Goal: Task Accomplishment & Management: Use online tool/utility

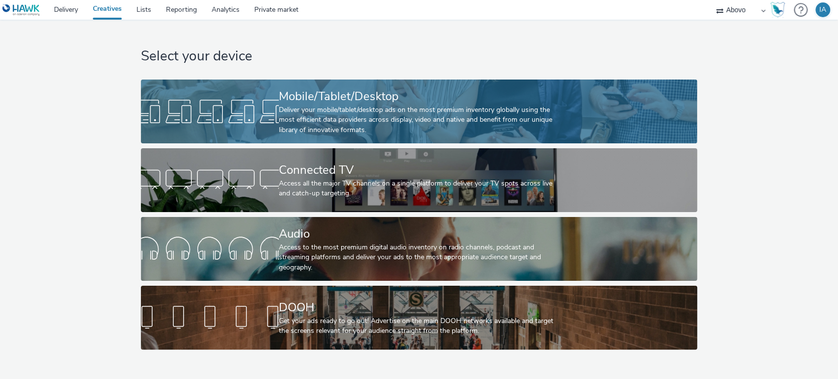
click at [348, 109] on div "Deliver your mobile/tablet/desktop ads on the most premium inventory globally u…" at bounding box center [417, 120] width 276 height 30
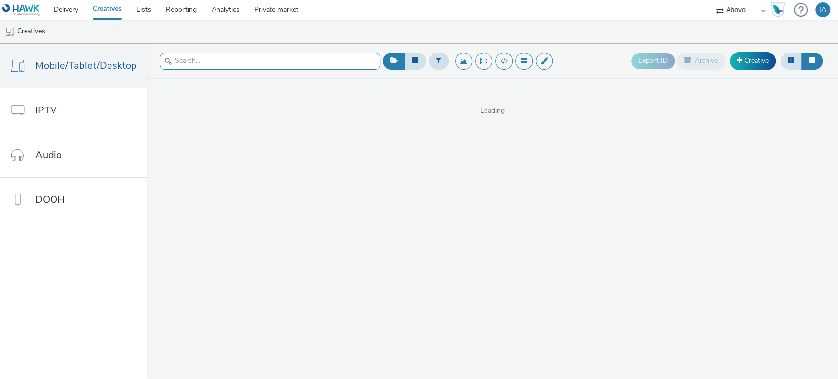
click at [250, 62] on input "text" at bounding box center [269, 61] width 221 height 17
type input "cor"
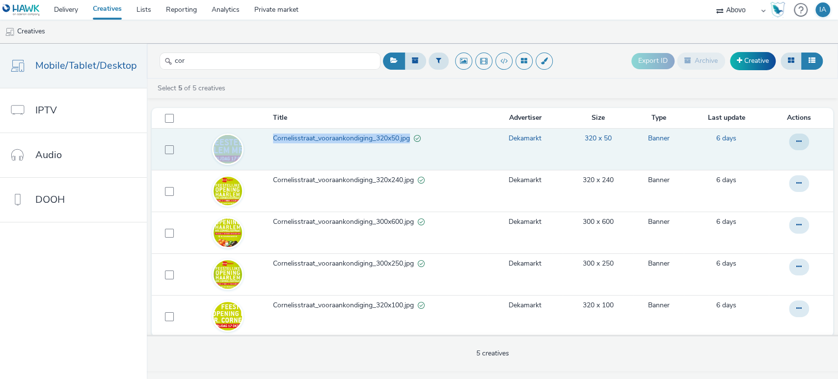
drag, startPoint x: 264, startPoint y: 136, endPoint x: 408, endPoint y: 145, distance: 144.1
click at [408, 145] on tr "Cornelisstraat_vooraankondiging_320x50.jpg Dekamarkt 320 x 50 Banner 6 days" at bounding box center [492, 149] width 681 height 42
copy tr "Cornelisstraat_vooraankondiging_320x50.jpg"
click at [382, 138] on span "Cornelisstraat_vooraankondiging_320x50.jpg" at bounding box center [343, 138] width 141 height 10
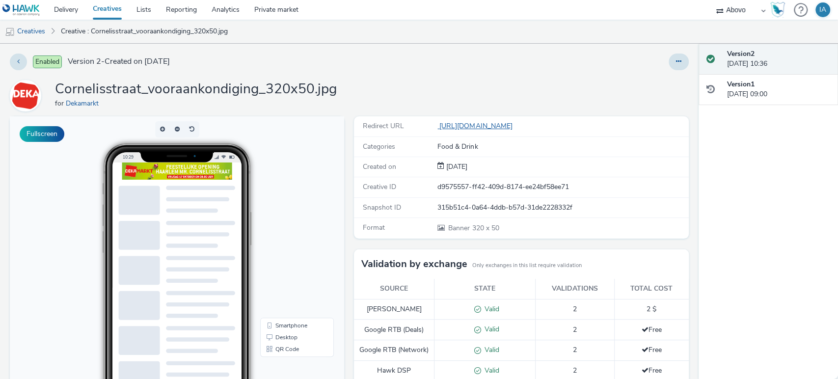
click at [486, 126] on link "https://www.dekamarkt.nl/haarlem-mrcornelisstraat?utm_source=display&utm_medium…" at bounding box center [476, 125] width 79 height 9
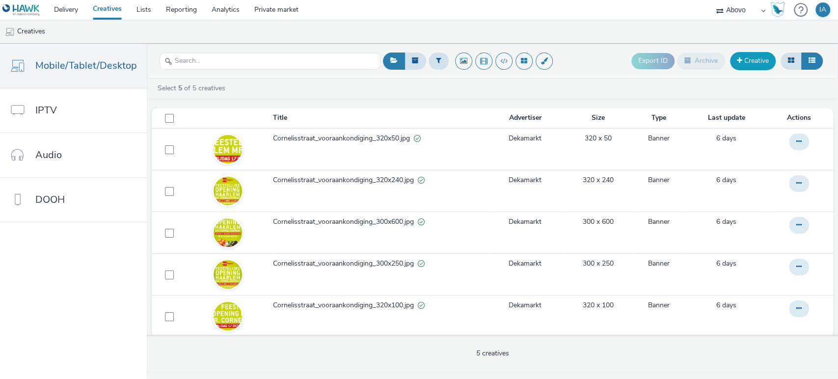
click at [752, 64] on link "Creative" at bounding box center [753, 61] width 46 height 18
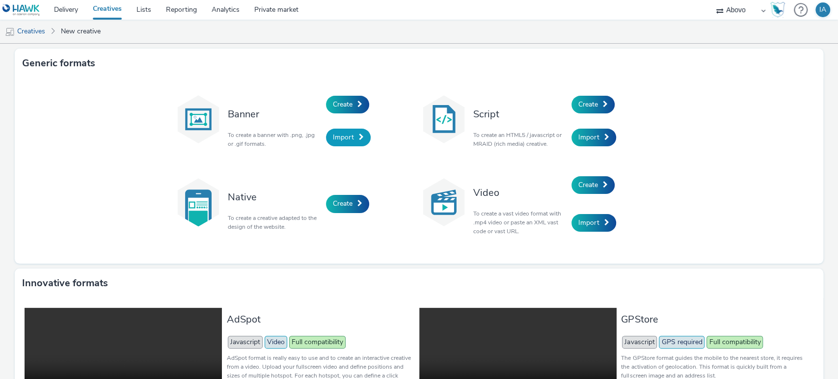
click at [344, 137] on span "Import" at bounding box center [343, 136] width 21 height 9
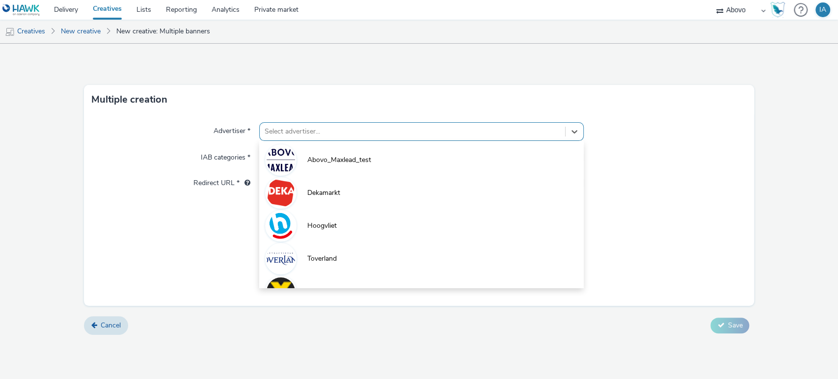
click at [511, 132] on div at bounding box center [412, 132] width 296 height 12
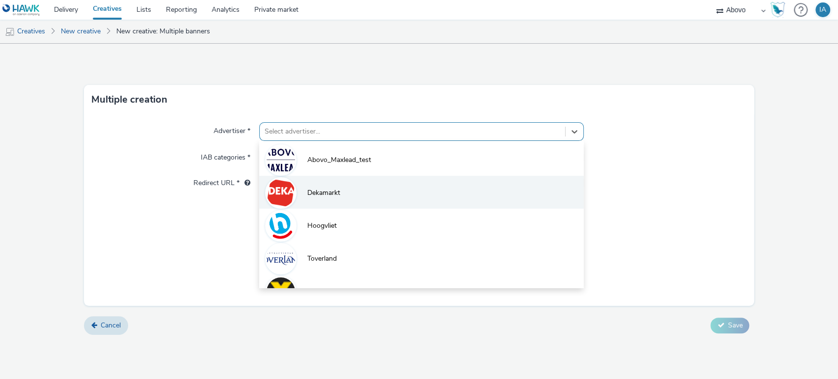
click at [385, 185] on li "Dekamarkt" at bounding box center [421, 192] width 325 height 33
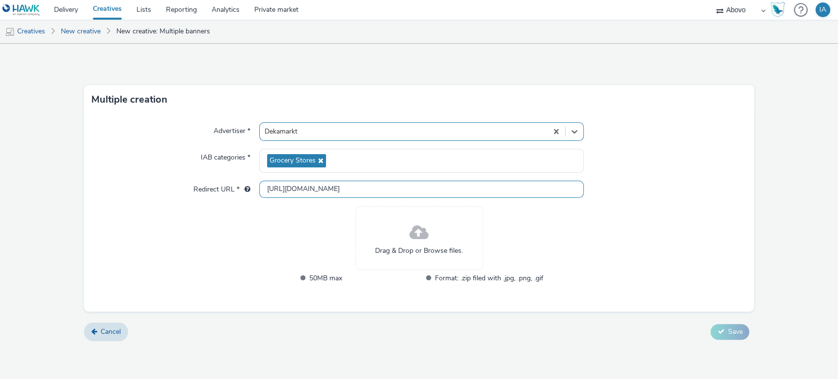
click at [351, 185] on input "http://dekamarkt.nl" at bounding box center [421, 189] width 325 height 17
paste input "s://www.dekamarkt.nl/haarlem-mrcornelisstraat?utm_source=display&utm_medium=atd…"
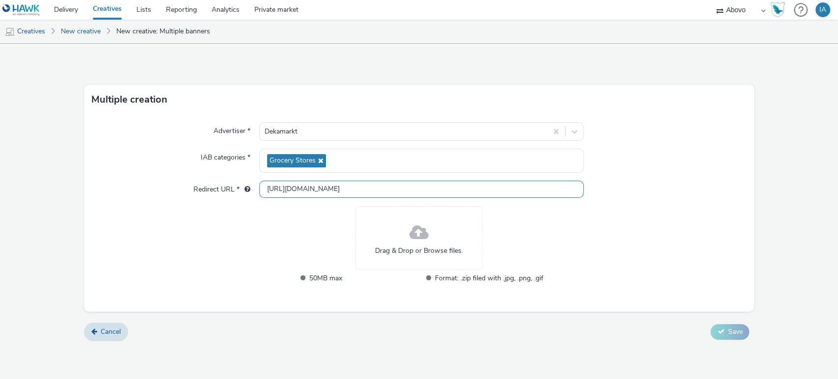
type input "[URL][DOMAIN_NAME]"
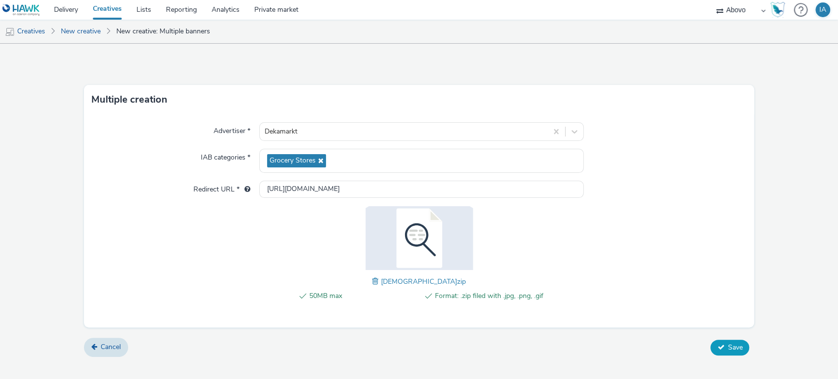
click at [729, 343] on span "Save" at bounding box center [734, 347] width 15 height 9
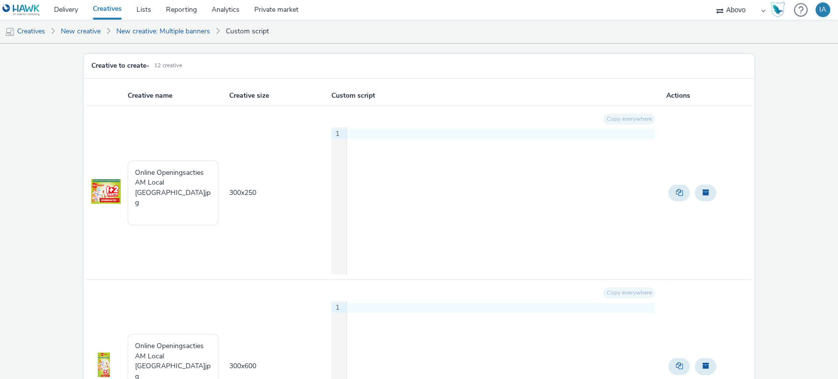
scroll to position [49, 0]
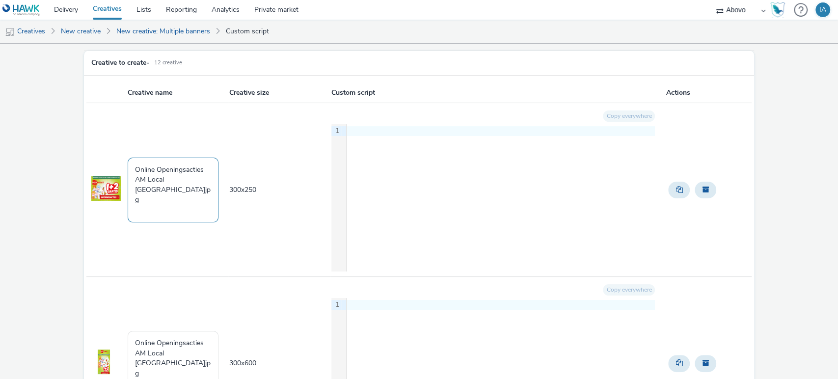
drag, startPoint x: 199, startPoint y: 190, endPoint x: 71, endPoint y: 151, distance: 134.0
paste textarea "Cornelisstraat_openingsacties_320x50"
click at [177, 179] on textarea "Cornelisstraat_openingsacties_320x50.jpg" at bounding box center [173, 190] width 91 height 65
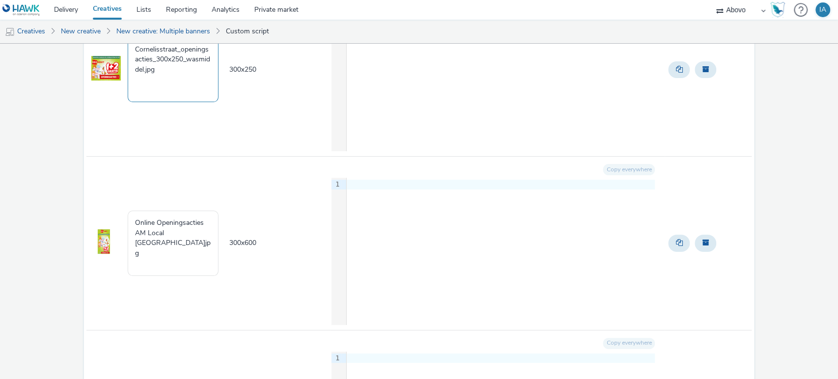
scroll to position [176, 0]
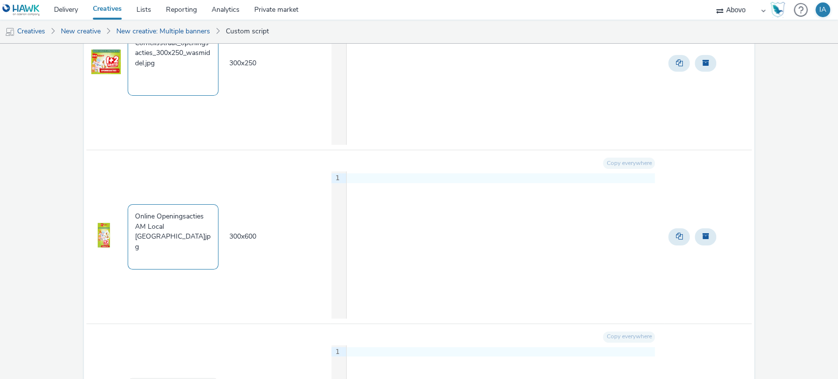
type textarea "Cornelisstraat_openingsacties_300x250_wasmiddel.jpg"
drag, startPoint x: 200, startPoint y: 236, endPoint x: 91, endPoint y: 204, distance: 113.7
click at [91, 204] on tr "Online Openingsacties AM Local Haarlem Mr Cornelisstraat7.jpg 300 x 600 Copy ev…" at bounding box center [418, 237] width 665 height 174
paste textarea "Cornelisstraat_openingsacties_320x50"
click at [178, 223] on textarea "Cornelisstraat_openingsacties_320x50.jpg" at bounding box center [173, 236] width 91 height 65
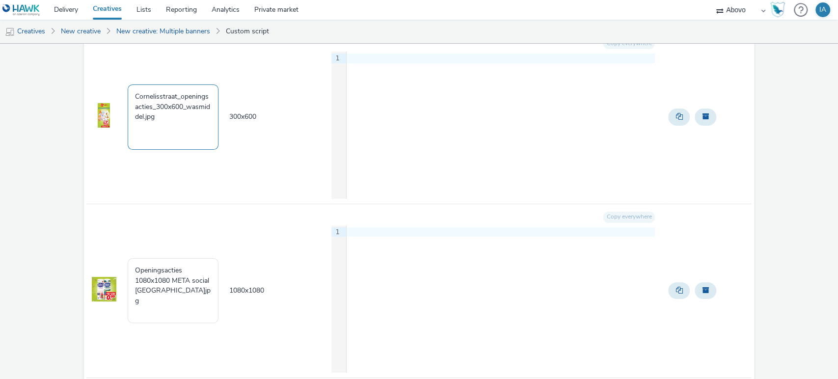
scroll to position [317, 0]
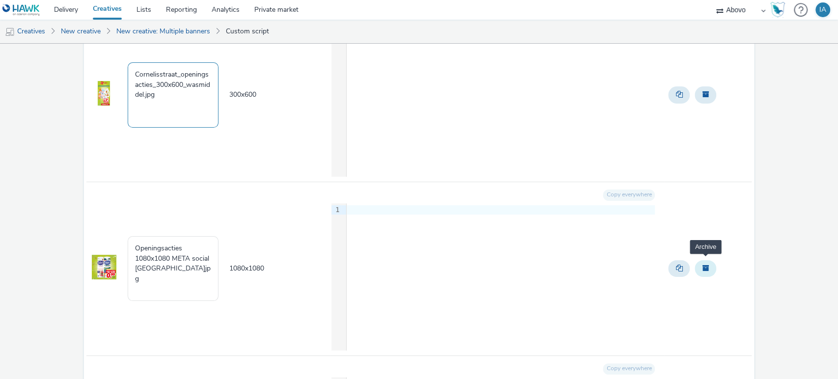
type textarea "Cornelisstraat_openingsacties_300x600_wasmiddel.jpg"
click at [702, 264] on span "Archive" at bounding box center [705, 267] width 7 height 7
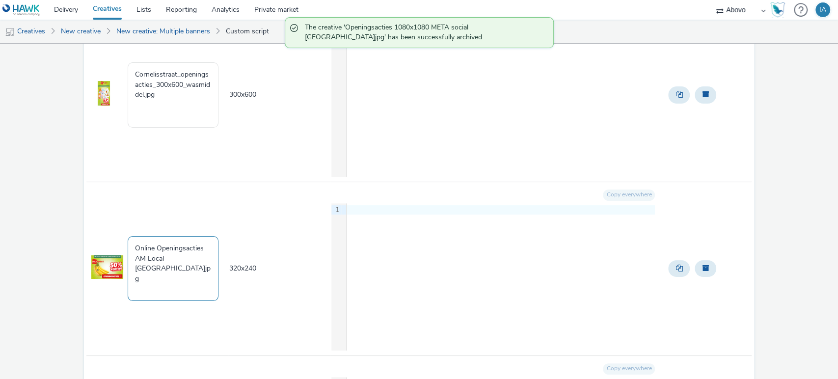
drag, startPoint x: 203, startPoint y: 265, endPoint x: 113, endPoint y: 231, distance: 96.6
click at [113, 231] on tr "Online Openingsacties AM Local Haarlem Mr Cornelisstraat11.jpg 320 x 240 Copy e…" at bounding box center [418, 269] width 665 height 174
paste textarea "Cornelisstraat_openingsacties_320x50"
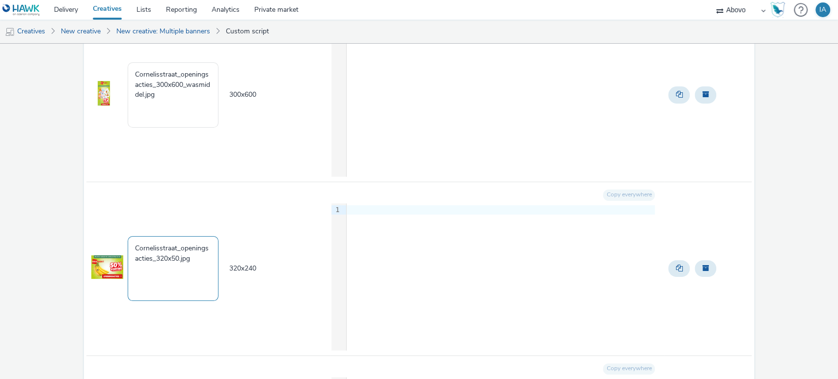
click at [177, 257] on textarea "Cornelisstraat_openingsacties_320x50.jpg" at bounding box center [173, 268] width 91 height 65
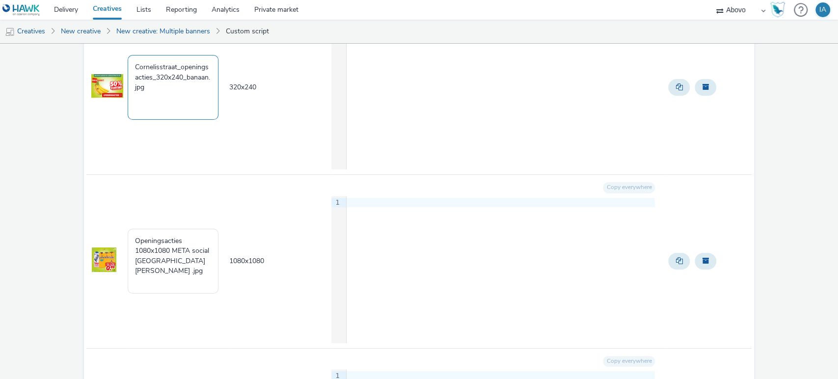
scroll to position [499, 0]
type textarea "Cornelisstraat_openingsacties_320x240_banaan.jpg"
click at [702, 262] on button "Archive" at bounding box center [705, 261] width 22 height 17
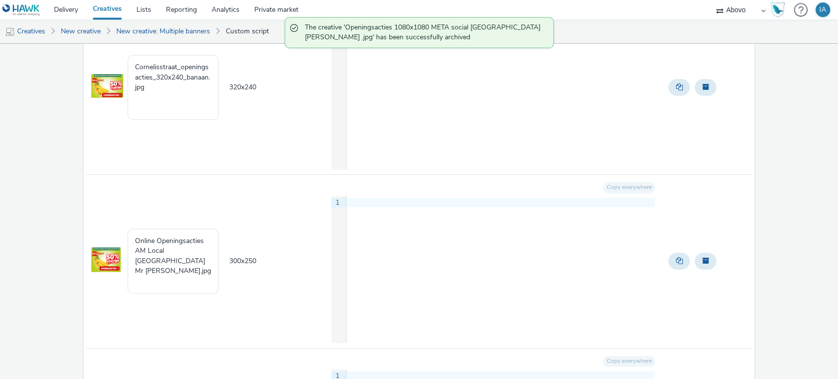
scroll to position [534, 0]
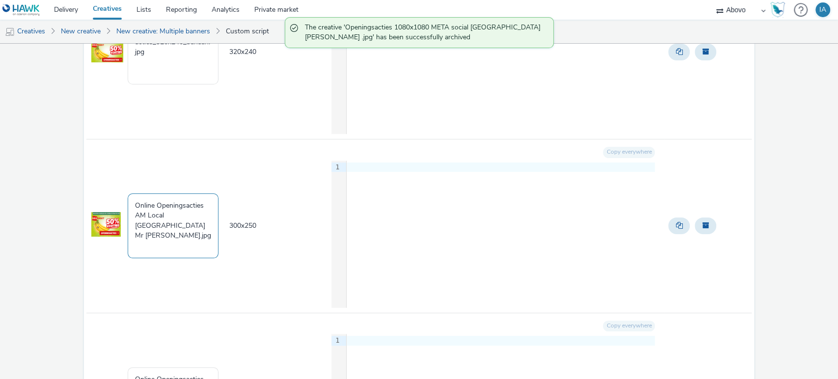
drag, startPoint x: 196, startPoint y: 229, endPoint x: 106, endPoint y: 187, distance: 98.4
click at [106, 187] on tr "Online Openingsacties AM Local Haarlem Mr Cornelisstraat.jpg 300 x 250 Copy eve…" at bounding box center [418, 226] width 665 height 174
paste textarea "Cornelisstraat_openingsacties_320x50"
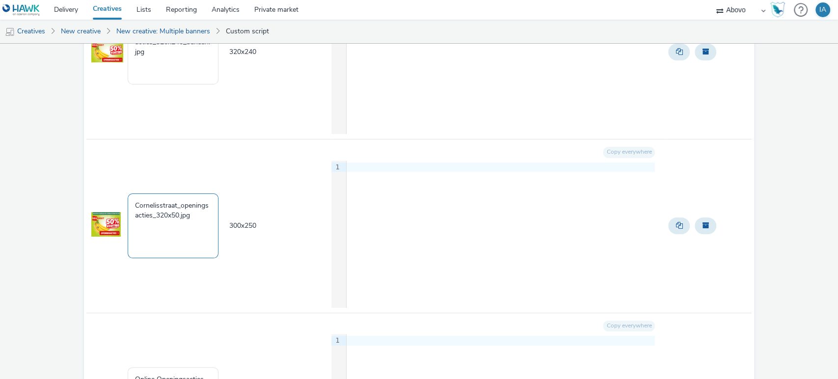
click at [179, 213] on textarea "Cornelisstraat_openingsacties_320x50.jpg" at bounding box center [173, 225] width 91 height 65
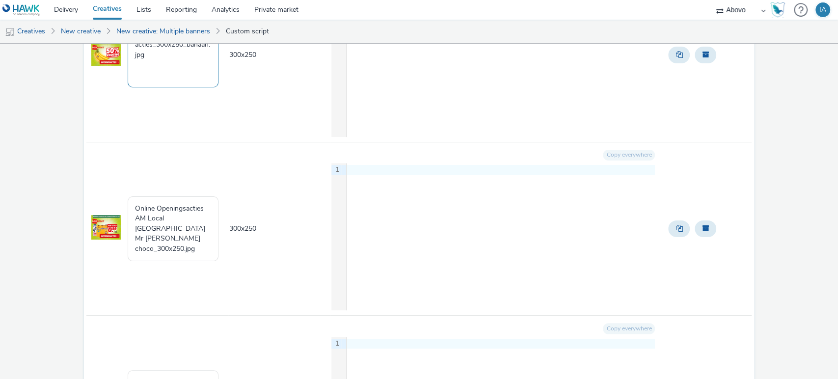
scroll to position [707, 0]
type textarea "Cornelisstraat_openingsacties_300x250_banaan.jpg"
drag, startPoint x: 202, startPoint y: 234, endPoint x: 96, endPoint y: 195, distance: 113.3
click at [96, 195] on tr "Online Openingsacties AM Local Haarlem Mr Cornelisstraat choco_300x250.jpg 300 …" at bounding box center [418, 227] width 665 height 174
paste textarea "Cornelisstraat_openingsacties_320x"
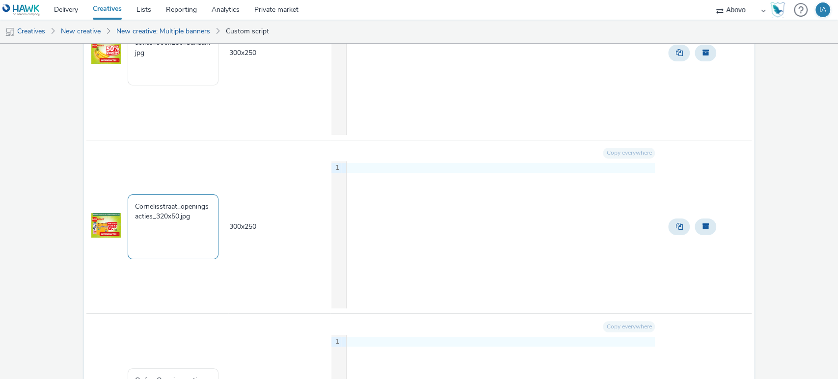
click at [179, 215] on textarea "Cornelisstraat_openingsacties_320x50.jpg" at bounding box center [173, 226] width 91 height 65
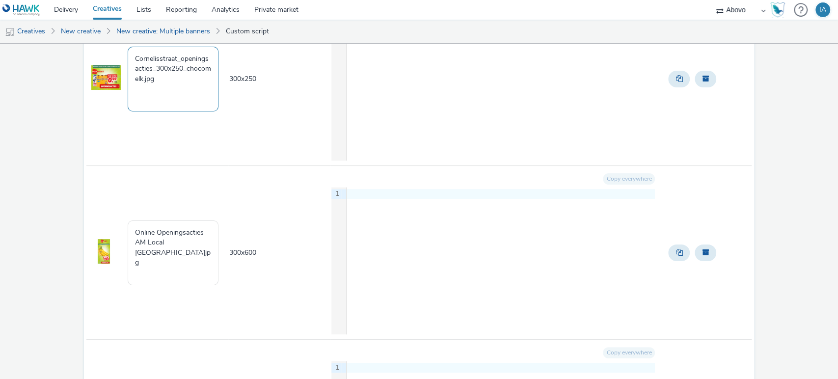
scroll to position [898, 0]
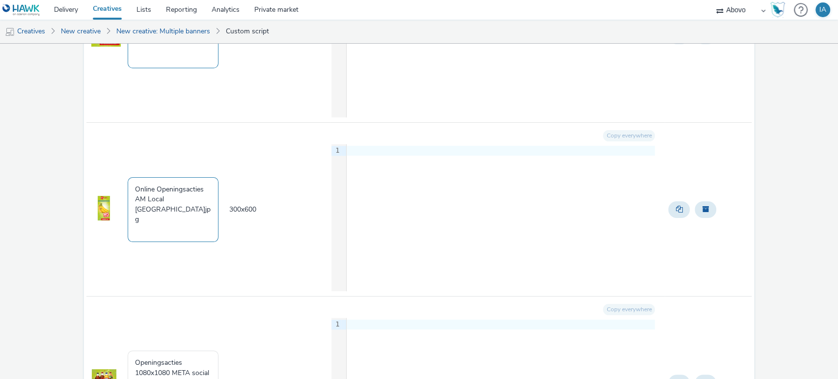
type textarea "Cornelisstraat_openingsacties_300x250_chocomelk.jpg"
drag, startPoint x: 199, startPoint y: 207, endPoint x: 87, endPoint y: 167, distance: 119.2
click at [87, 167] on tr "Online Openingsacties AM Local Haarlem Mr Cornelisstraat6.jpg 300 x 600 Copy ev…" at bounding box center [418, 210] width 665 height 174
paste textarea "Cornelisstraat_openingsacties_320x50"
click at [179, 196] on textarea "Cornelisstraat_openingsacties_320x50.jpg" at bounding box center [173, 209] width 91 height 65
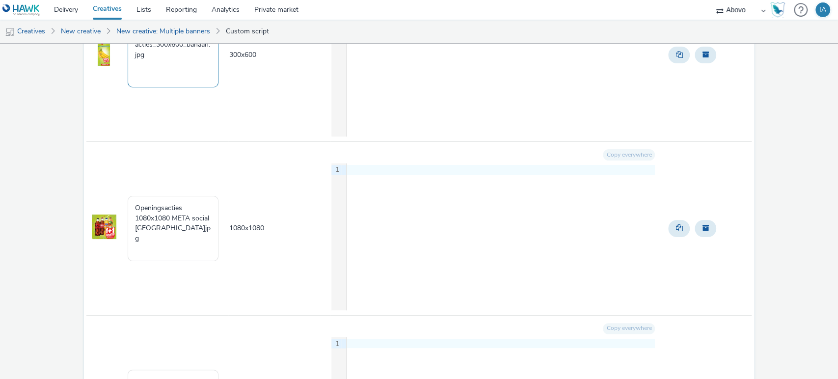
scroll to position [1053, 0]
type textarea "Cornelisstraat_openingsacties_300x600_banaan.jpg"
click at [702, 227] on span "Archive" at bounding box center [705, 227] width 7 height 7
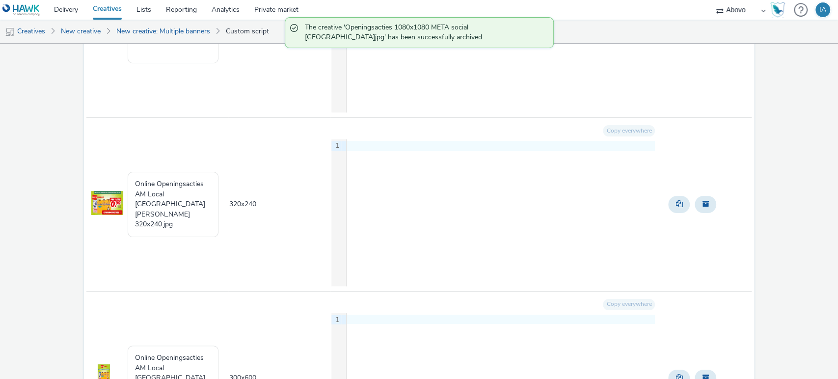
scroll to position [1075, 0]
drag, startPoint x: 184, startPoint y: 211, endPoint x: 115, endPoint y: 159, distance: 86.9
click at [115, 159] on tr "Online Openingsacties AM Local Haarlem Mr Cornelisstraat choco 320x240.jpg 320 …" at bounding box center [418, 206] width 665 height 174
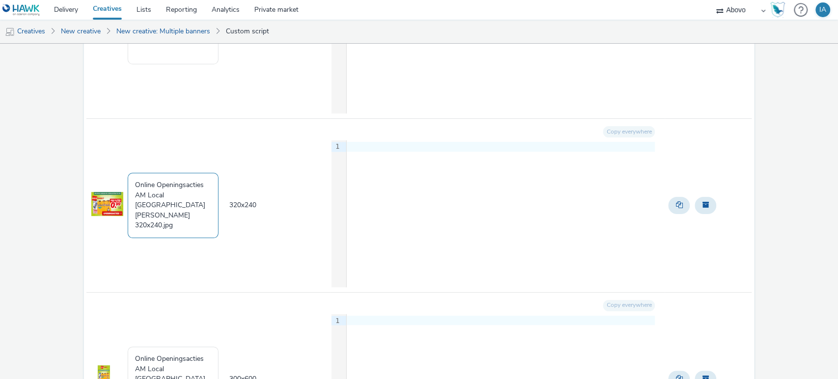
paste textarea "Cornelisstraat_openingsacties_320x5"
click at [176, 194] on textarea "Cornelisstraat_openingsacties_320x50.jpg" at bounding box center [173, 205] width 91 height 65
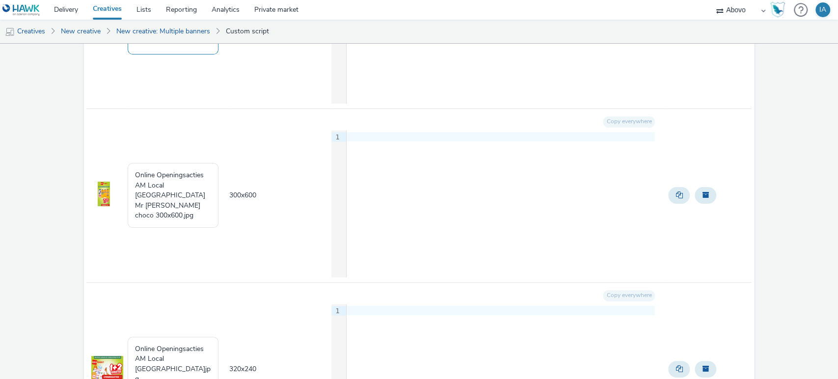
scroll to position [1260, 0]
type textarea "Cornelisstraat_openingsacties_320x240_chocomelk.jpg"
drag, startPoint x: 195, startPoint y: 205, endPoint x: 117, endPoint y: 167, distance: 87.1
click at [117, 167] on tr "Online Openingsacties AM Local Haarlem Mr Cornelisstraat choco 300x600.jpg 300 …" at bounding box center [418, 194] width 665 height 174
paste textarea "Cornelisstraat_openingsacties_320x5"
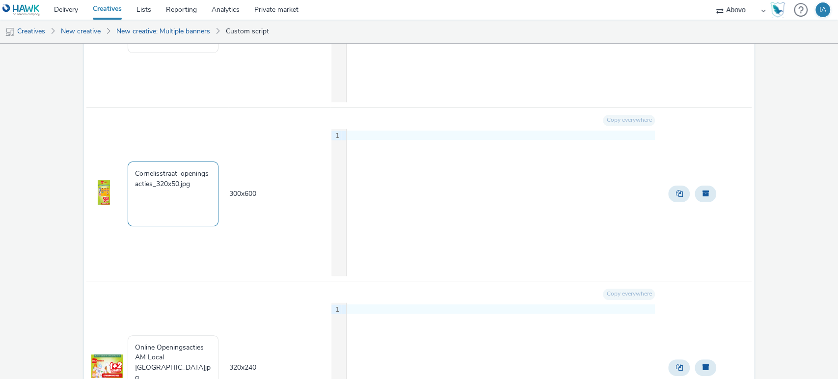
click at [179, 179] on textarea "Cornelisstraat_openingsacties_320x50.jpg" at bounding box center [173, 193] width 91 height 65
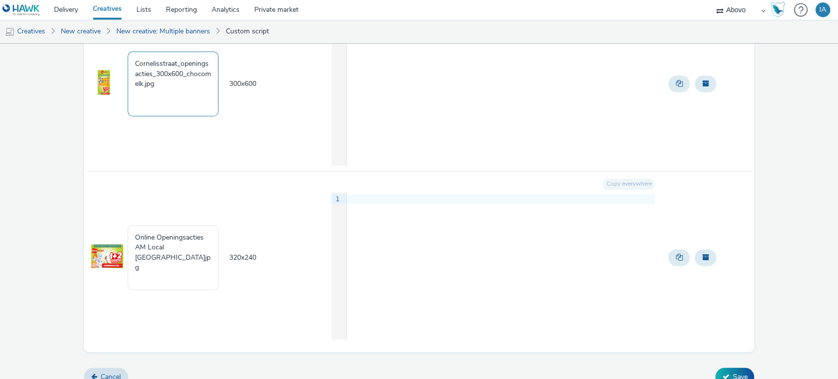
scroll to position [1380, 0]
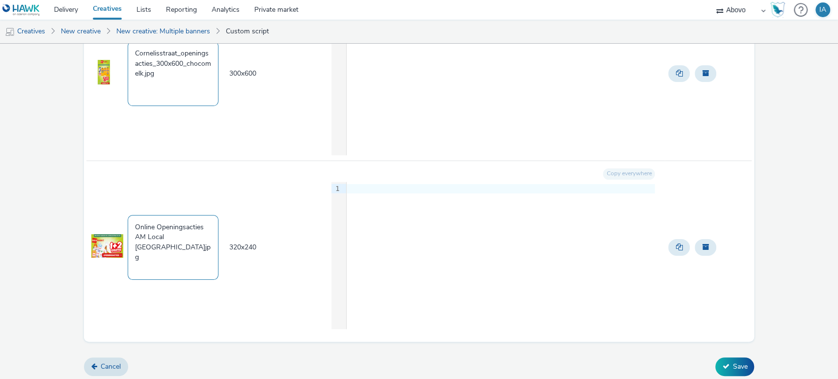
type textarea "Cornelisstraat_openingsacties_300x600_chocomelk.jpg"
drag, startPoint x: 202, startPoint y: 252, endPoint x: 99, endPoint y: 222, distance: 107.3
click at [99, 222] on tr "Online Openingsacties AM Local Haarlem Mr Cornelisstraat12.jpg 320 x 240 Copy e…" at bounding box center [418, 246] width 665 height 173
paste textarea "Cornelisstraat_openingsacties_320x50"
click at [178, 231] on textarea "Cornelisstraat_openingsacties_320x50.jpg" at bounding box center [173, 247] width 91 height 65
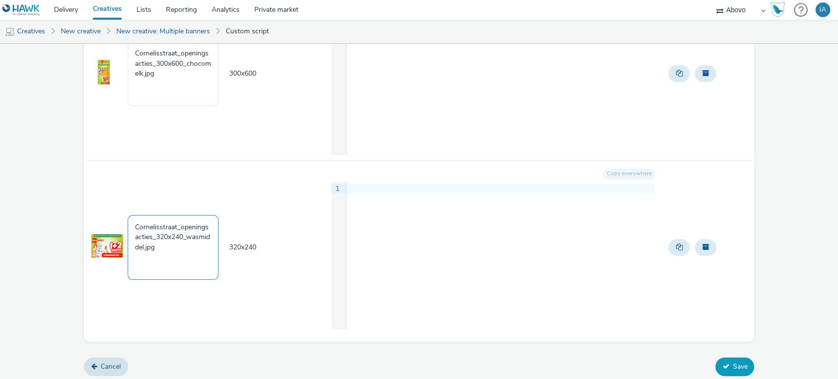
type textarea "Cornelisstraat_openingsacties_320x240_wasmiddel.jpg"
click at [732, 361] on button "Save" at bounding box center [734, 366] width 39 height 19
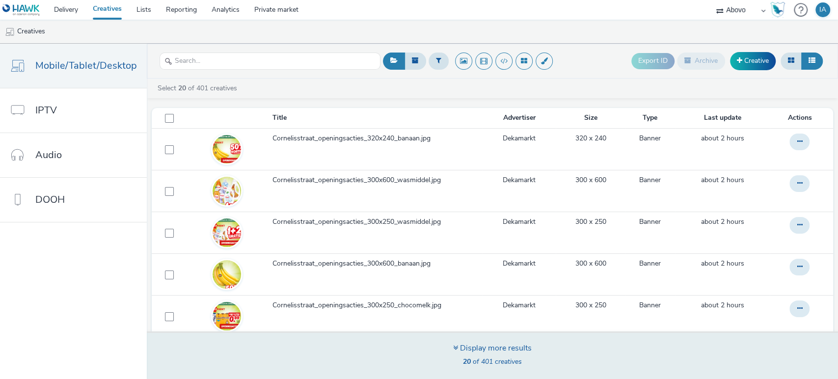
click at [474, 346] on div "Display more results" at bounding box center [492, 348] width 79 height 11
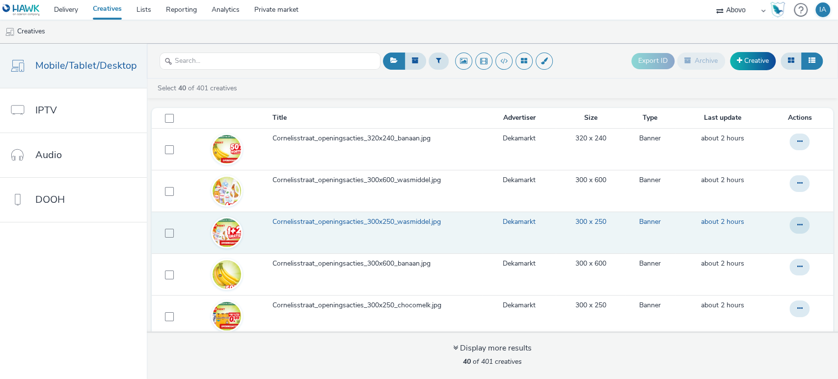
click at [340, 224] on span "Cornelisstraat_openingsacties_300x250_wasmiddel.jpg" at bounding box center [358, 222] width 172 height 10
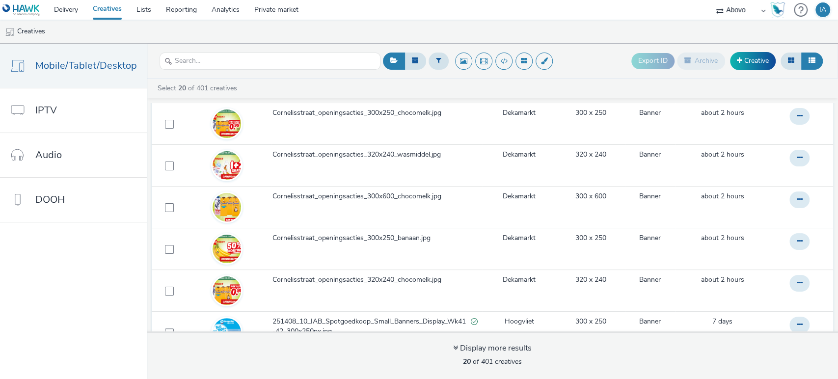
scroll to position [201, 0]
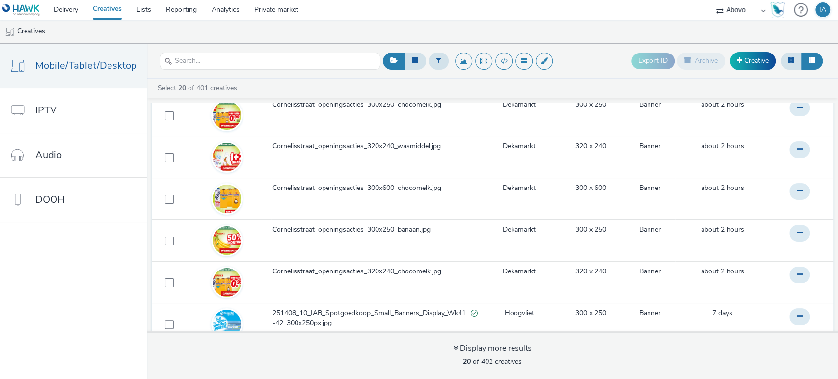
click at [34, 9] on img at bounding box center [21, 10] width 38 height 12
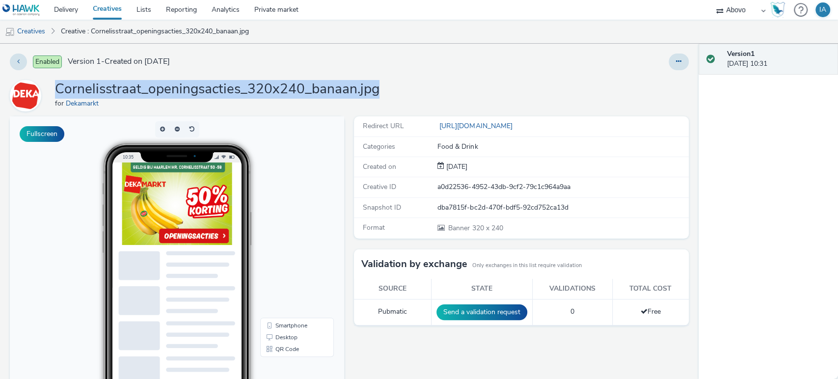
drag, startPoint x: 381, startPoint y: 92, endPoint x: 55, endPoint y: 90, distance: 325.8
click at [55, 90] on div "Cornelisstraat_openingsacties_320x240_banaan.jpg for Dekamarkt" at bounding box center [349, 95] width 679 height 31
copy h1 "Cornelisstraat_openingsacties_320x240_banaan.jpg"
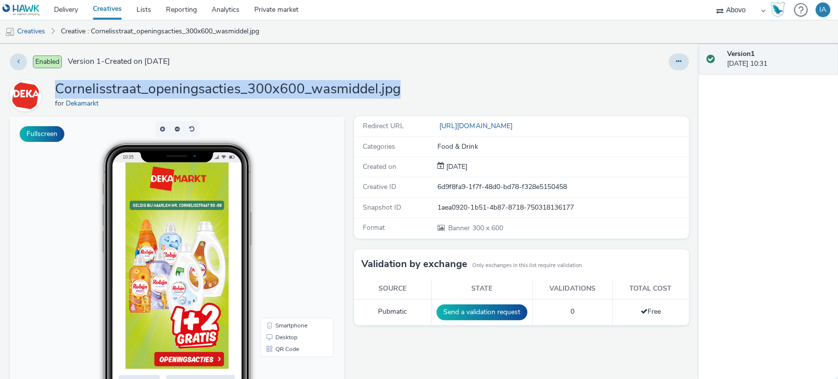
drag, startPoint x: 402, startPoint y: 94, endPoint x: 56, endPoint y: 88, distance: 346.0
click at [56, 88] on div "Cornelisstraat_openingsacties_300x600_wasmiddel.jpg for Dekamarkt" at bounding box center [349, 95] width 679 height 31
copy h1 "Cornelisstraat_openingsacties_300x600_wasmiddel.jpg"
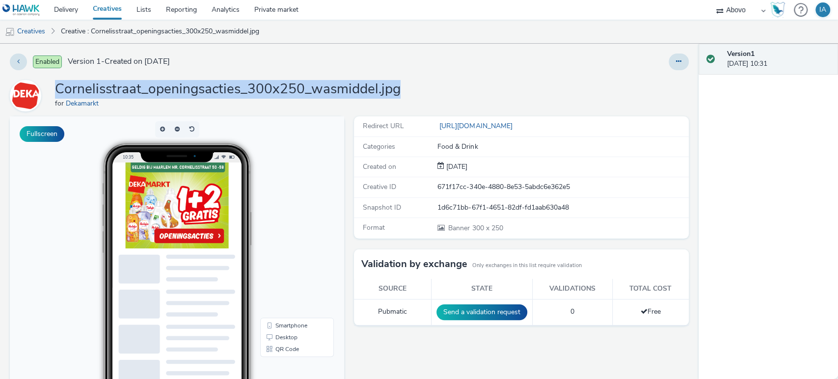
drag, startPoint x: 402, startPoint y: 89, endPoint x: 59, endPoint y: 90, distance: 343.0
click at [59, 90] on div "Cornelisstraat_openingsacties_300x250_wasmiddel.jpg for Dekamarkt" at bounding box center [349, 95] width 679 height 31
copy h1 "Cornelisstraat_openingsacties_300x250_wasmiddel.jpg"
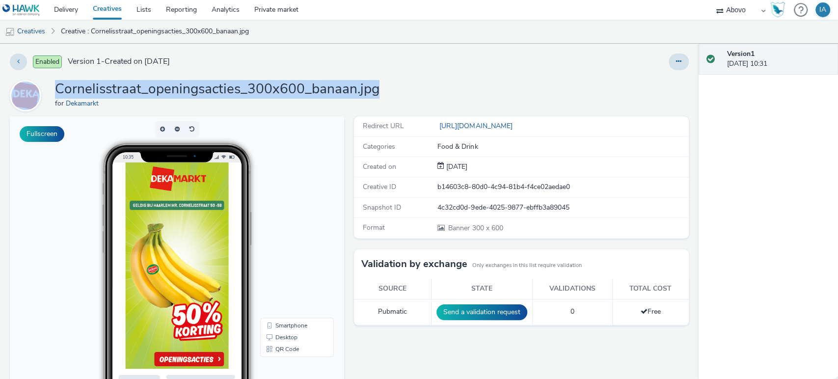
drag, startPoint x: 382, startPoint y: 91, endPoint x: 45, endPoint y: 91, distance: 337.6
click at [45, 91] on div "Cornelisstraat_openingsacties_300x600_banaan.jpg for Dekamarkt" at bounding box center [349, 95] width 679 height 31
copy div "Cornelisstraat_openingsacties_300x600_banaan.jpg"
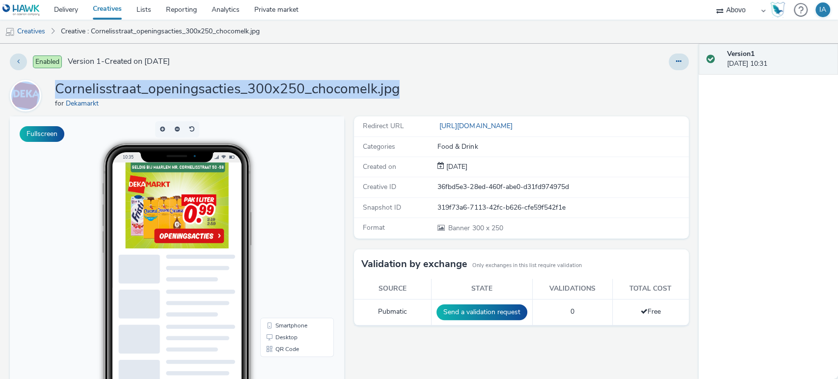
drag, startPoint x: 400, startPoint y: 89, endPoint x: 42, endPoint y: 92, distance: 358.2
click at [42, 92] on div "Cornelisstraat_openingsacties_300x250_chocomelk.jpg for Dekamarkt" at bounding box center [349, 95] width 679 height 31
copy div "Cornelisstraat_openingsacties_300x250_chocomelk.jpg"
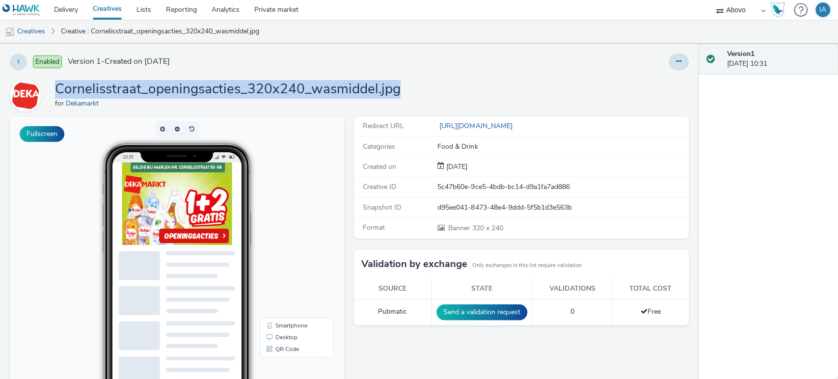
drag, startPoint x: 407, startPoint y: 87, endPoint x: 55, endPoint y: 85, distance: 351.4
click at [55, 85] on div "Cornelisstraat_openingsacties_320x240_wasmiddel.jpg for Dekamarkt" at bounding box center [349, 95] width 679 height 31
copy h1 "Cornelisstraat_openingsacties_320x240_wasmiddel.jpg"
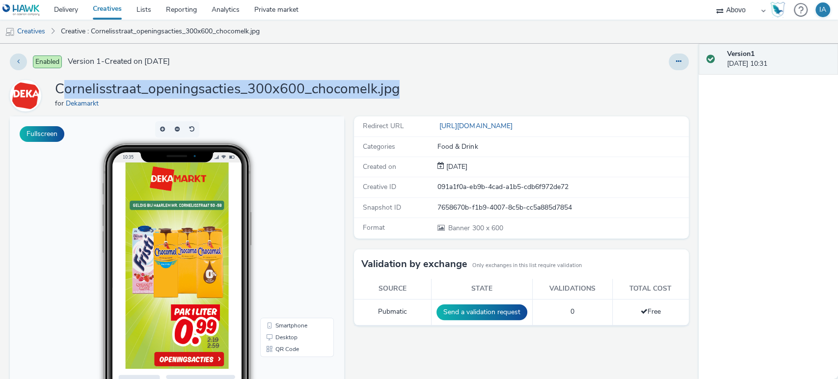
drag, startPoint x: 408, startPoint y: 86, endPoint x: 59, endPoint y: 92, distance: 348.9
click at [59, 92] on div "Cornelisstraat_openingsacties_300x600_chocomelk.jpg for Dekamarkt" at bounding box center [349, 95] width 679 height 31
drag, startPoint x: 58, startPoint y: 89, endPoint x: 399, endPoint y: 92, distance: 341.1
click at [399, 92] on div "Cornelisstraat_openingsacties_300x600_chocomelk.jpg for Dekamarkt" at bounding box center [349, 95] width 679 height 31
copy h1 "Cornelisstraat_openingsacties_300x600_chocomelk.jpg"
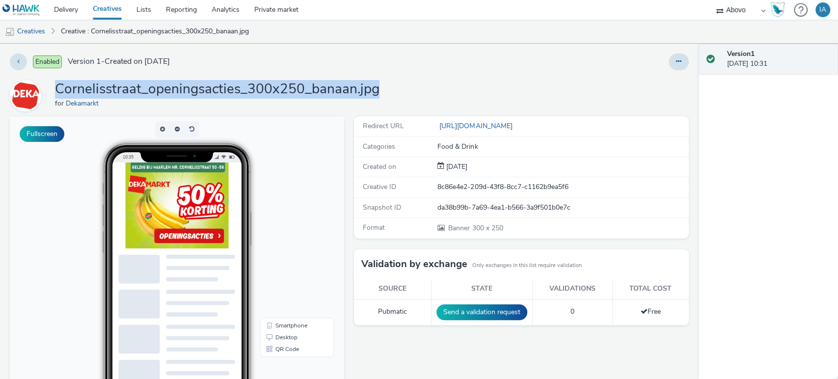
drag, startPoint x: 384, startPoint y: 96, endPoint x: 55, endPoint y: 86, distance: 329.4
click at [55, 86] on div "Cornelisstraat_openingsacties_300x250_banaan.jpg for Dekamarkt" at bounding box center [349, 95] width 679 height 31
copy h1 "Cornelisstraat_openingsacties_300x250_banaan.jpg"
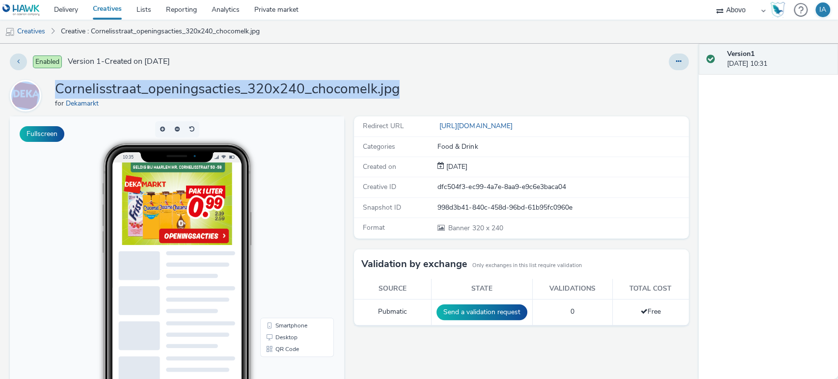
drag, startPoint x: 412, startPoint y: 92, endPoint x: 47, endPoint y: 93, distance: 364.6
click at [47, 93] on div "Cornelisstraat_openingsacties_320x240_chocomelk.jpg for Dekamarkt" at bounding box center [349, 95] width 679 height 31
copy div "Cornelisstraat_openingsacties_320x240_chocomelk.jpg"
